Goal: Find specific page/section: Find specific page/section

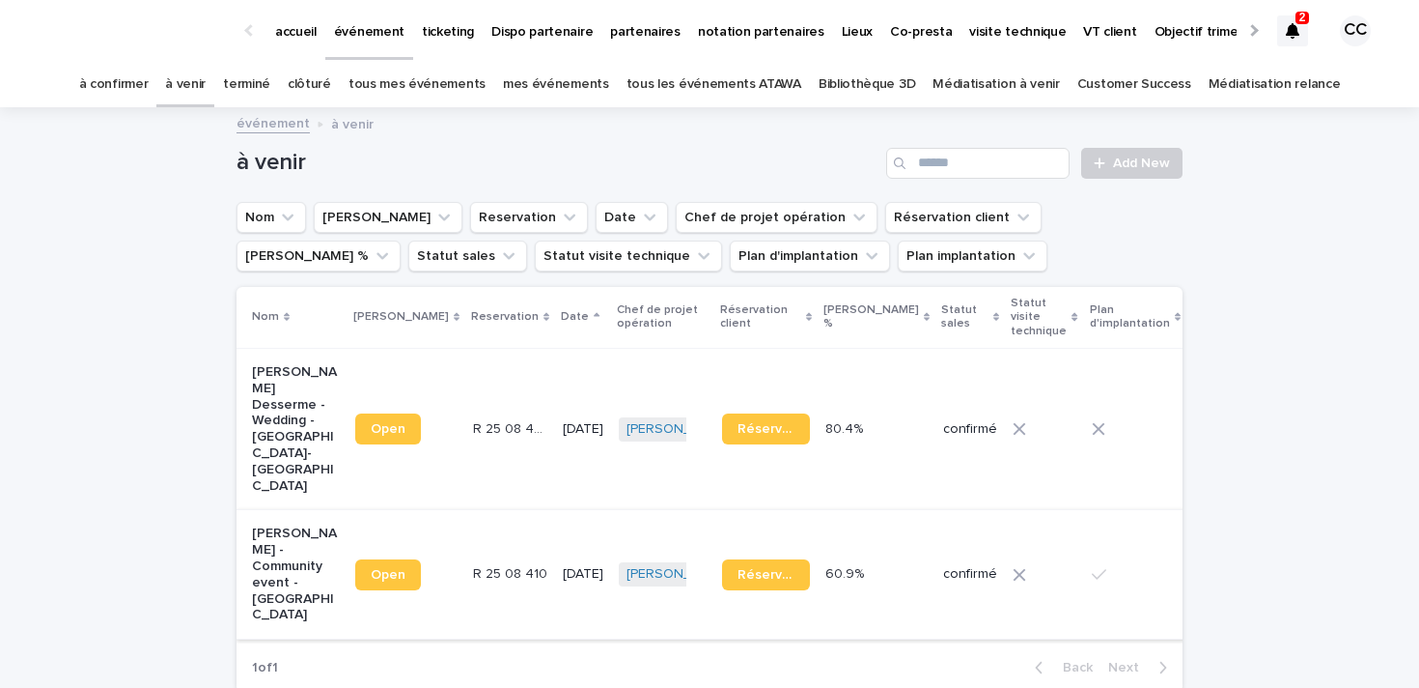
click at [371, 568] on span "Open" at bounding box center [388, 575] width 35 height 14
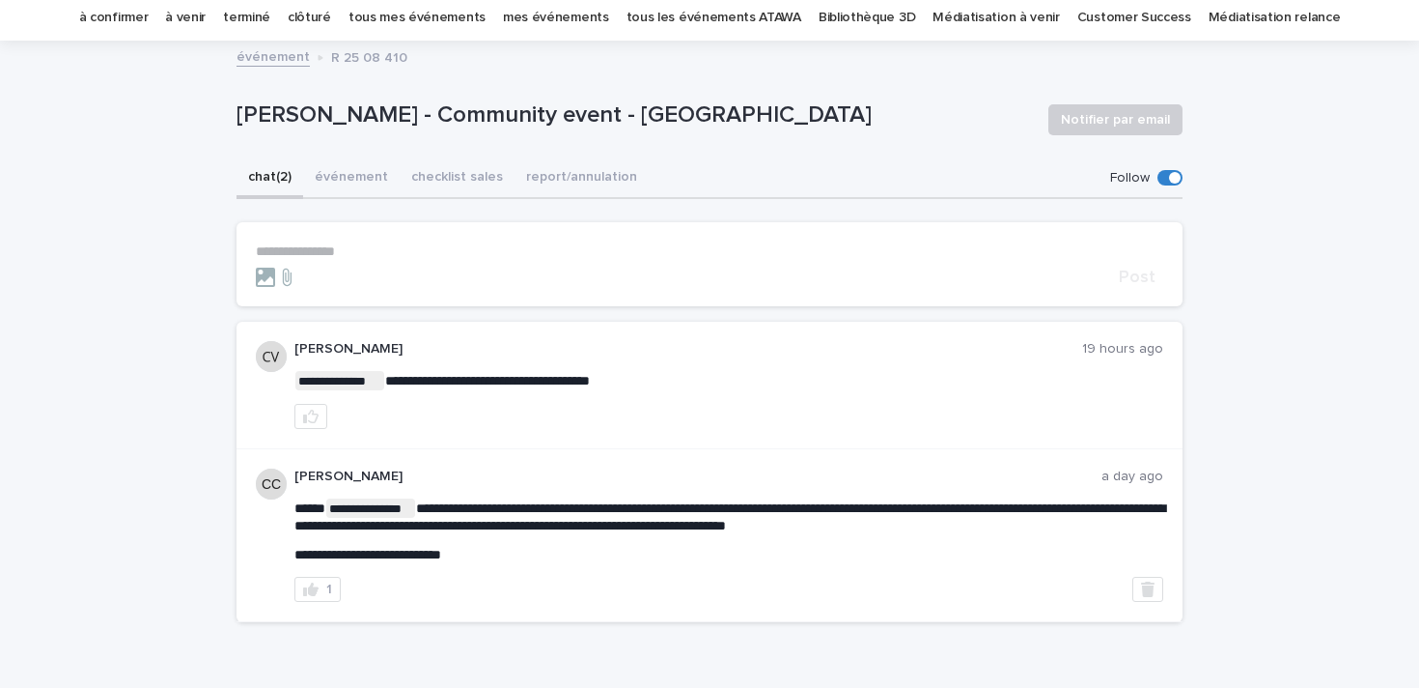
scroll to position [77, 0]
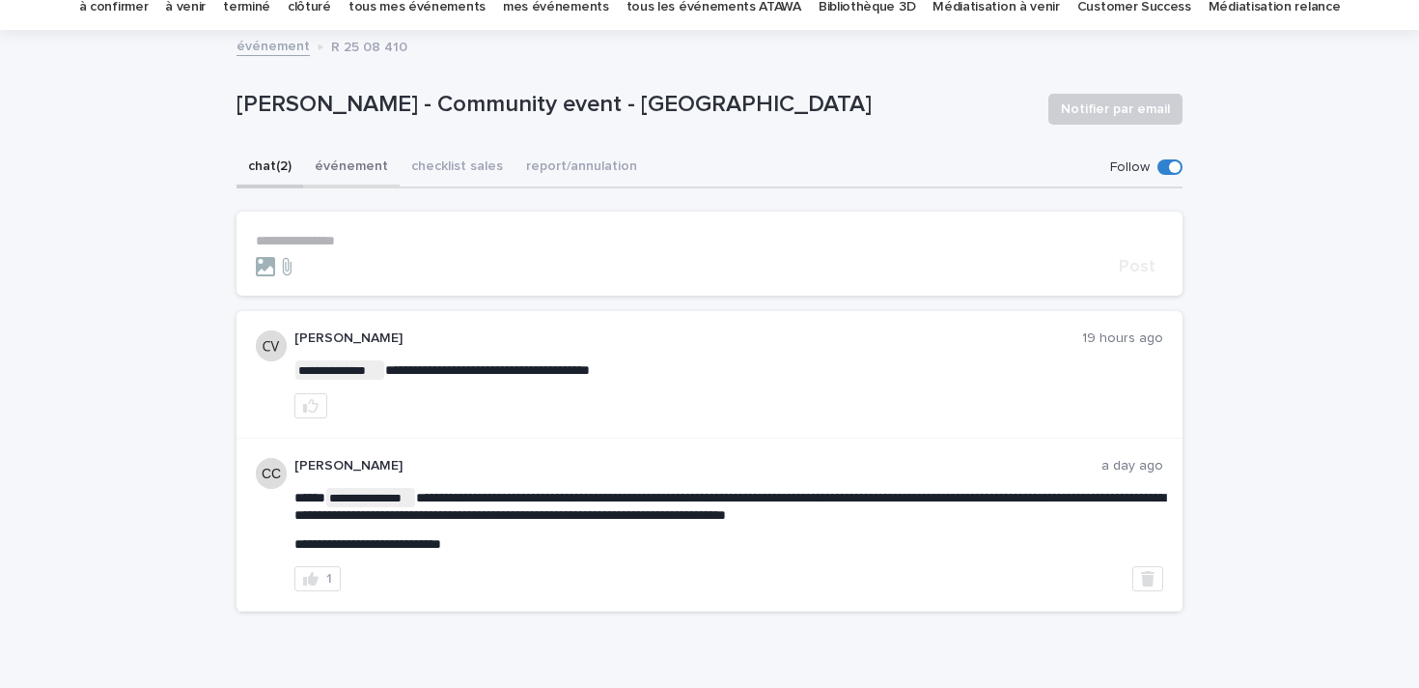
click at [356, 167] on button "événement" at bounding box center [351, 168] width 97 height 41
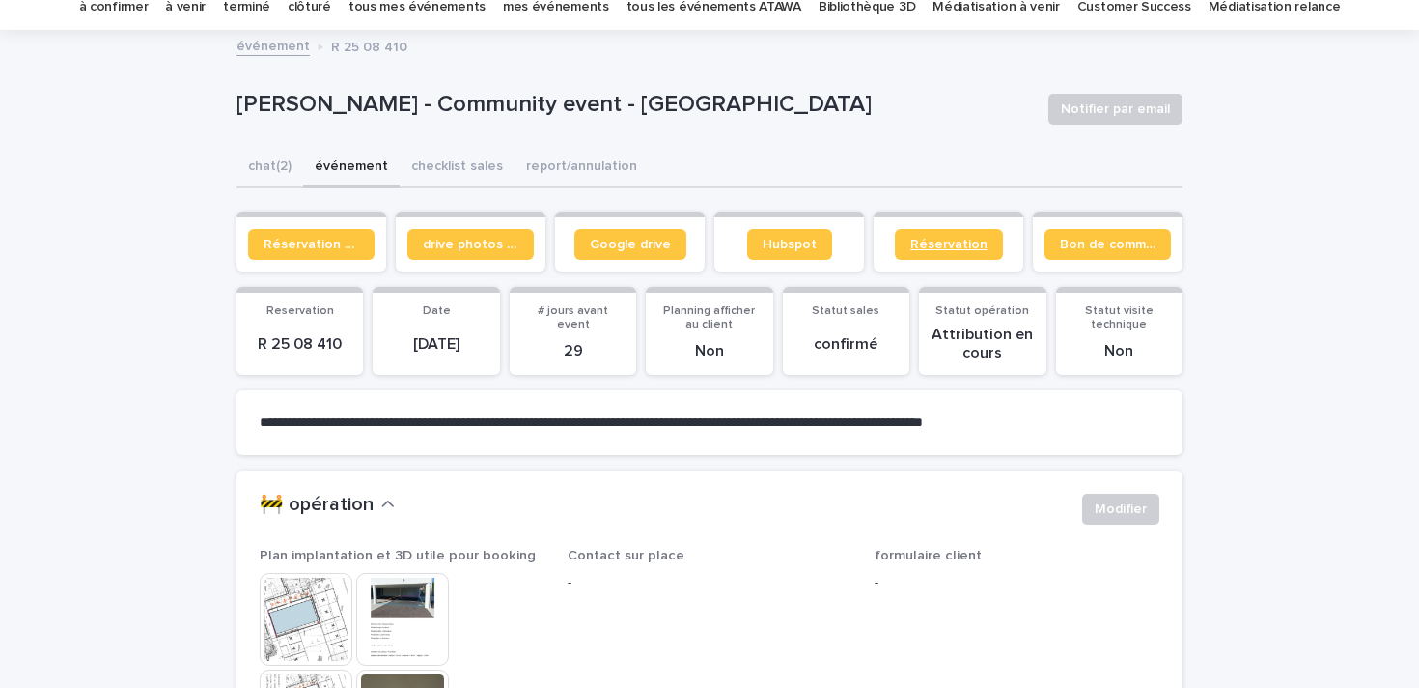
click at [931, 248] on span "Réservation" at bounding box center [949, 245] width 77 height 14
